Goal: Information Seeking & Learning: Learn about a topic

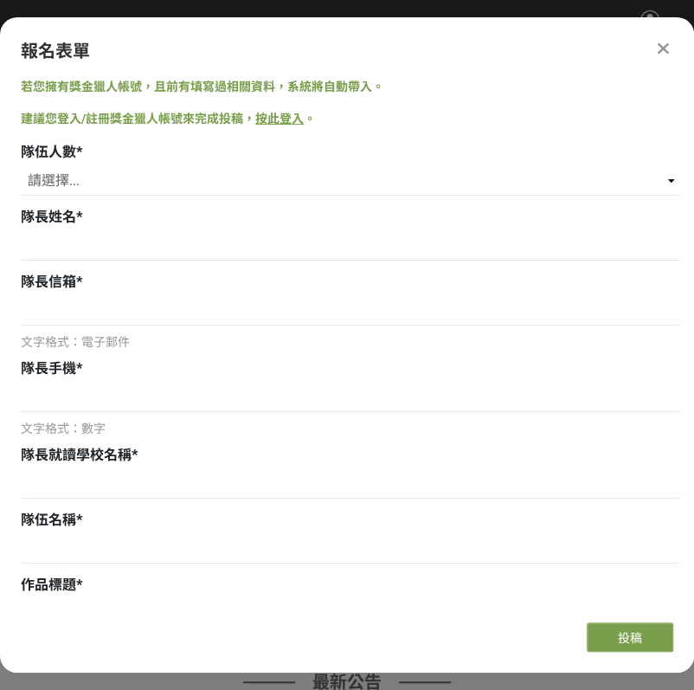
click at [666, 48] on icon at bounding box center [663, 48] width 11 height 17
click at [660, 51] on icon at bounding box center [663, 48] width 11 height 17
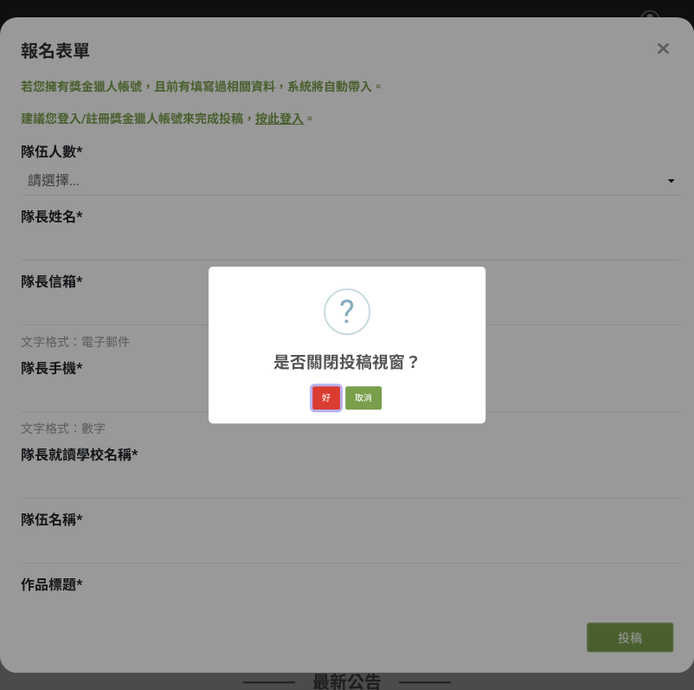
click at [319, 386] on button "好" at bounding box center [326, 398] width 28 height 24
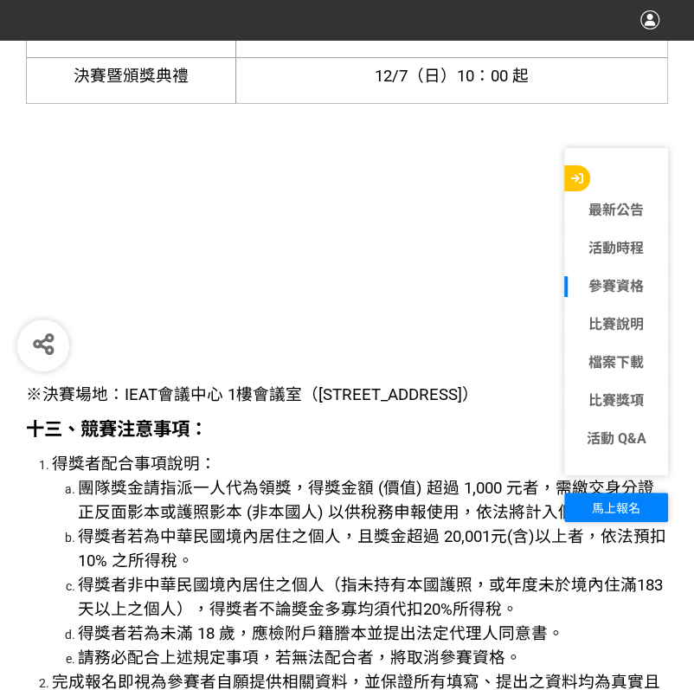
scroll to position [5309, 0]
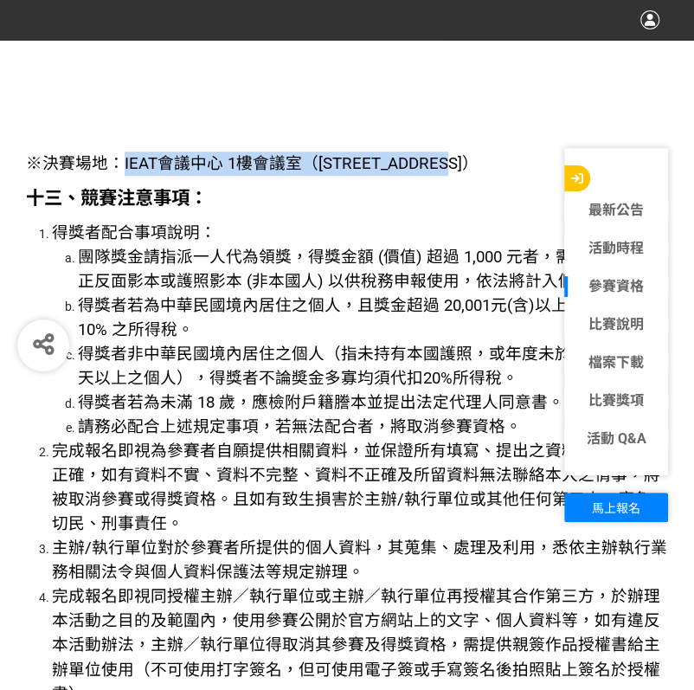
drag, startPoint x: 119, startPoint y: 109, endPoint x: 514, endPoint y: 107, distance: 394.7
click at [479, 154] on span "※決賽場地：IEAT會議中心 1樓會議室（[STREET_ADDRESS]）" at bounding box center [252, 163] width 453 height 19
copy span "IEAT會議中心 1樓會議室（台北市中山區松江路350號）"
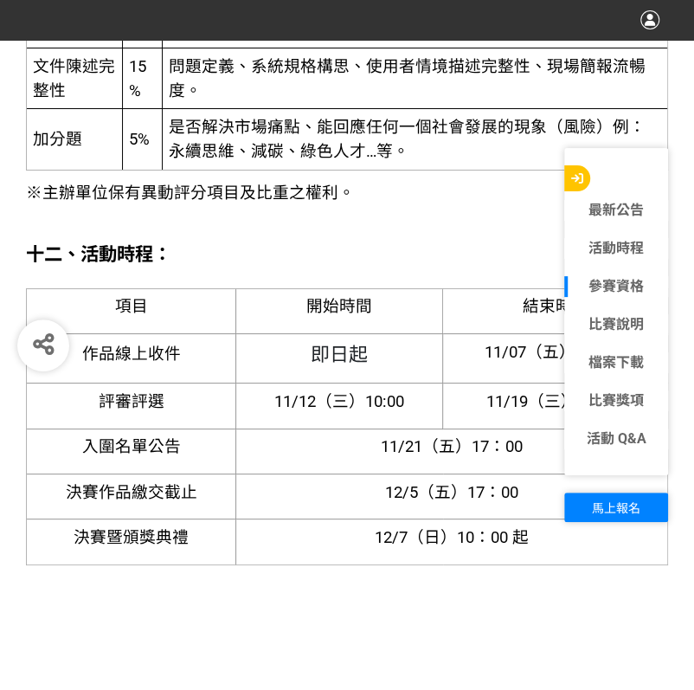
click at [363, 297] on span "開始時間" at bounding box center [339, 306] width 66 height 19
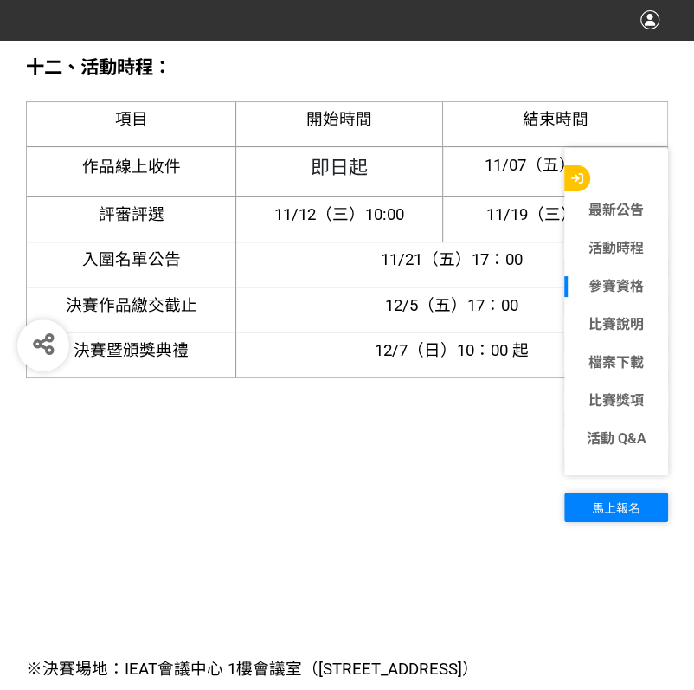
scroll to position [4847, 0]
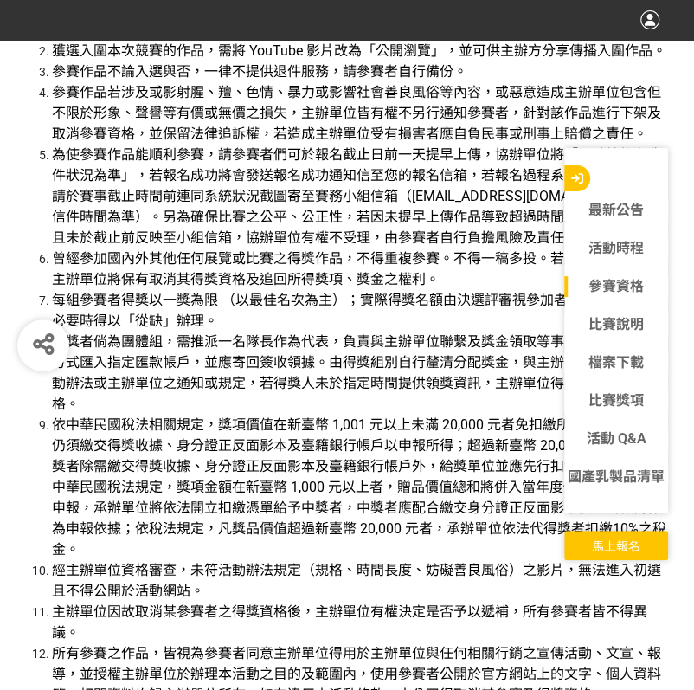
scroll to position [4385, 0]
